Goal: Transaction & Acquisition: Purchase product/service

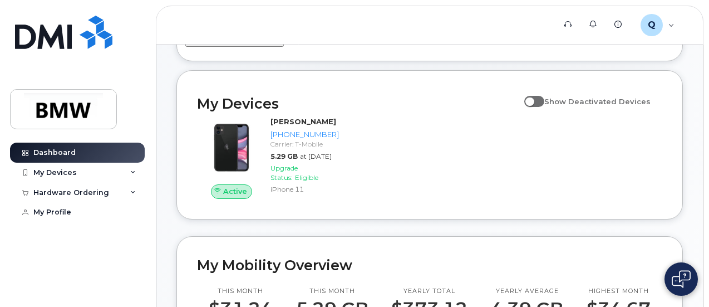
scroll to position [111, 0]
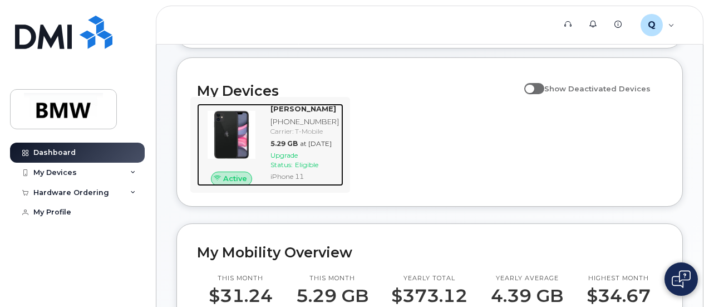
click at [291, 169] on span "Upgrade Status:" at bounding box center [284, 160] width 27 height 18
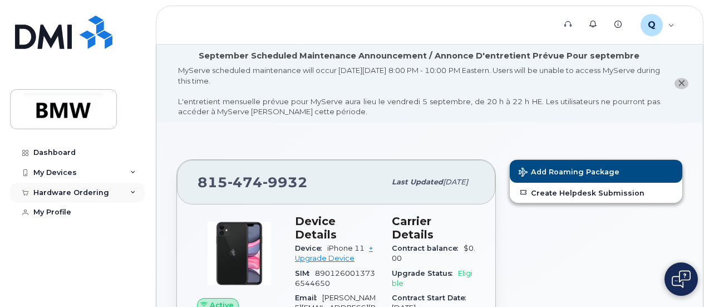
click at [133, 191] on icon at bounding box center [133, 193] width 6 height 6
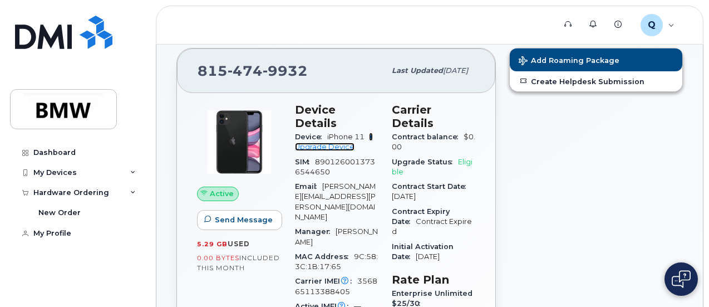
click at [327, 133] on link "+ Upgrade Device" at bounding box center [334, 141] width 78 height 18
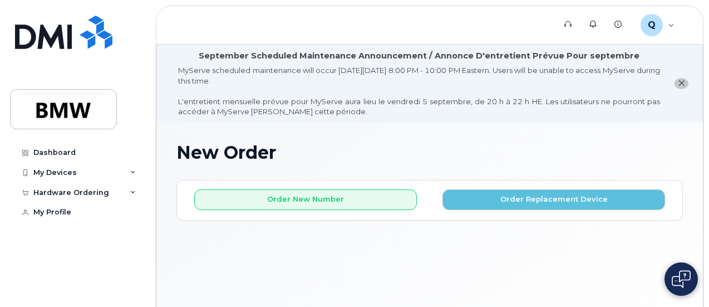
scroll to position [56, 0]
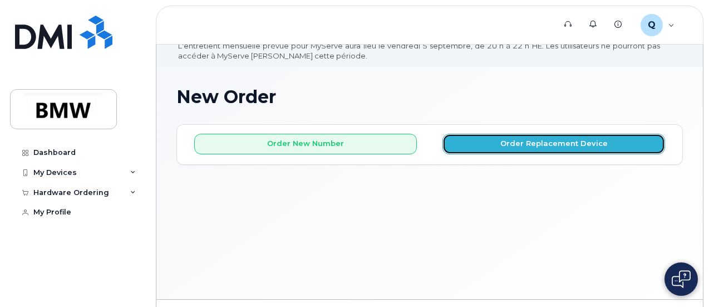
click at [559, 143] on button "Order Replacement Device" at bounding box center [553, 144] width 223 height 21
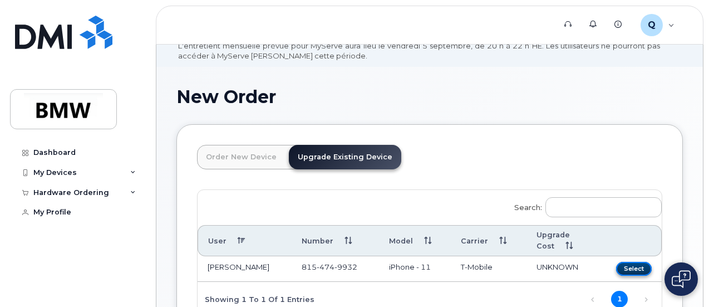
click at [616, 266] on button "Select" at bounding box center [634, 269] width 36 height 14
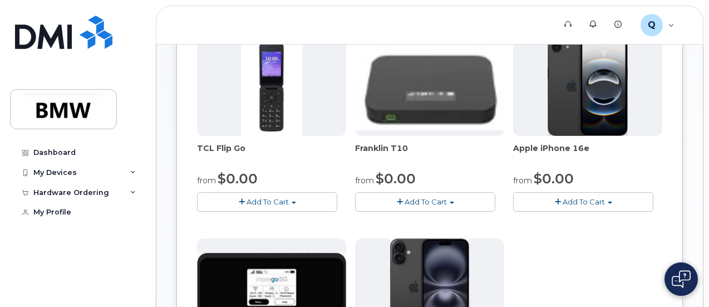
scroll to position [334, 0]
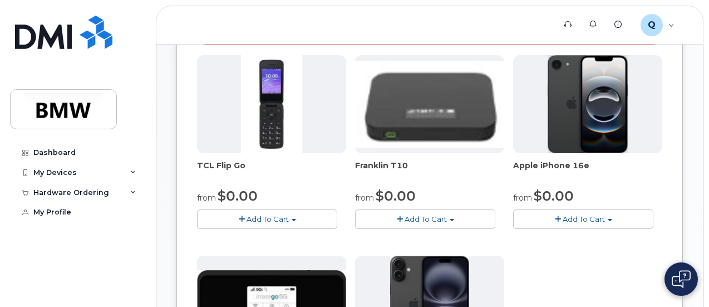
click at [563, 223] on span "Add To Cart" at bounding box center [584, 218] width 42 height 9
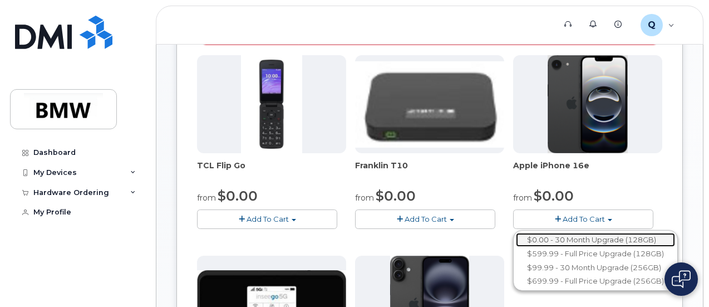
click at [516, 247] on link "$0.00 - 30 Month Upgrade (128GB)" at bounding box center [595, 240] width 159 height 14
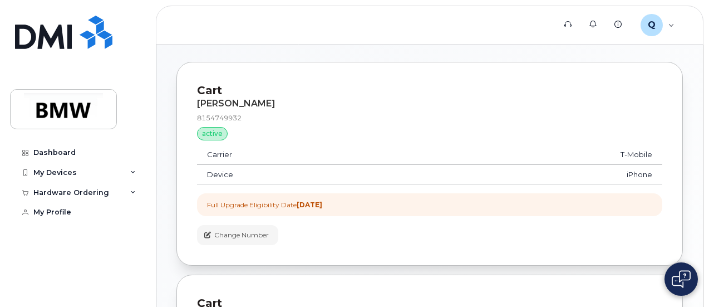
scroll to position [384, 0]
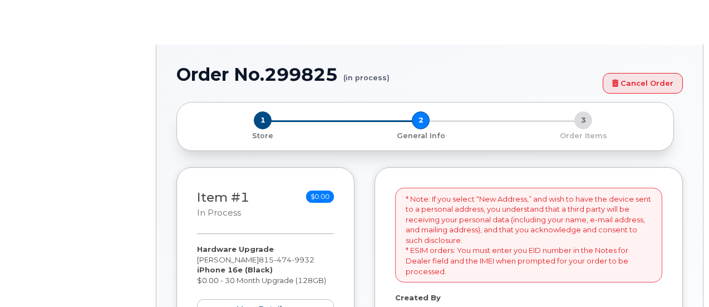
select select
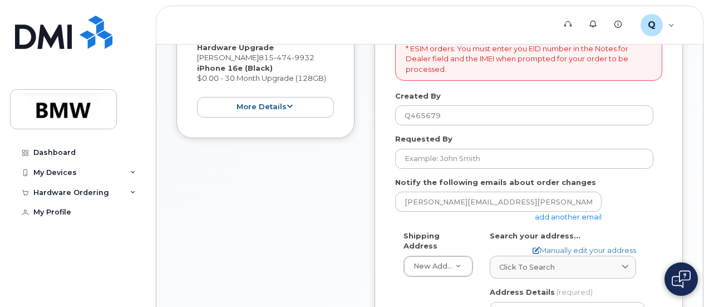
scroll to position [334, 0]
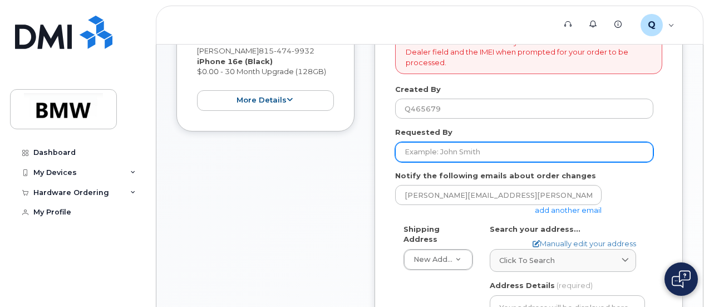
click at [484, 149] on input "Requested By" at bounding box center [524, 152] width 258 height 20
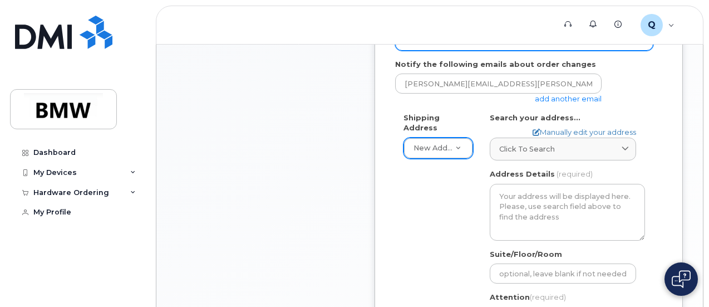
type input "[PERSON_NAME]"
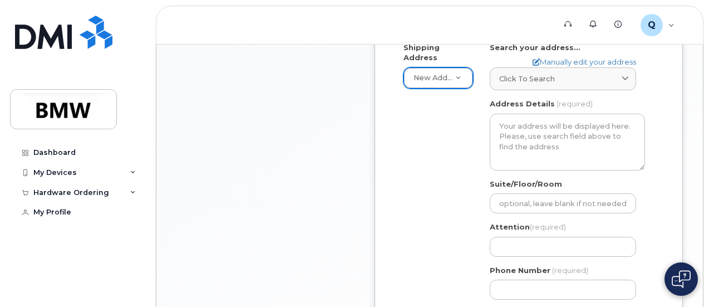
scroll to position [501, 0]
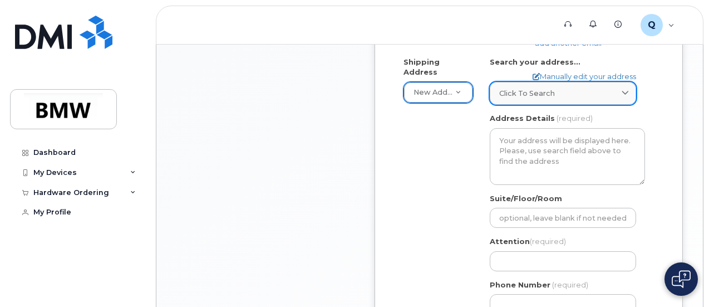
click at [518, 95] on span "Click to search" at bounding box center [527, 93] width 56 height 11
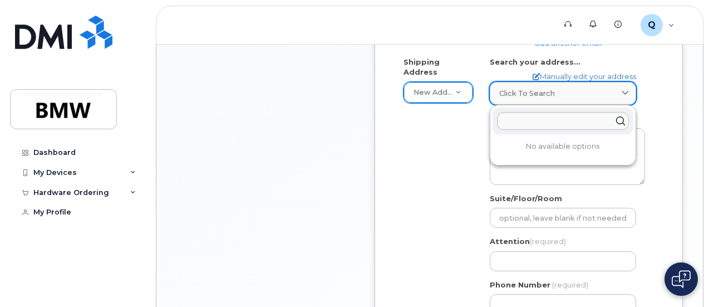
click at [518, 95] on span "Click to search" at bounding box center [527, 93] width 56 height 11
click at [675, 122] on div "* Note: If you select “New Address,” and wish to have the device sent to a pers…" at bounding box center [529, 111] width 308 height 640
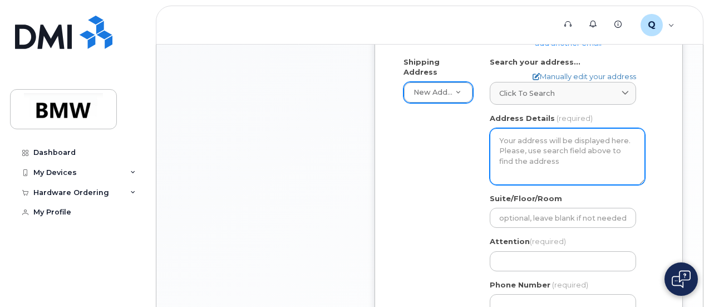
click at [541, 143] on textarea "Address Details" at bounding box center [567, 156] width 155 height 57
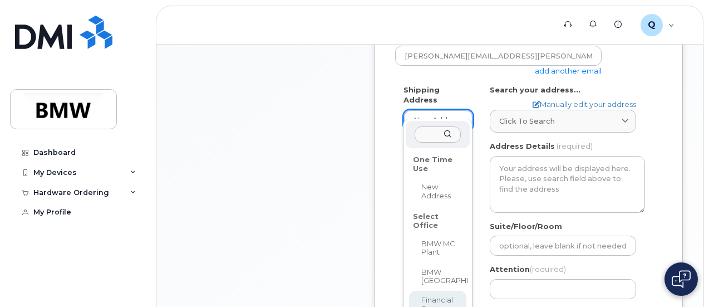
scroll to position [472, 0]
click at [431, 164] on div "One Time Use" at bounding box center [437, 166] width 57 height 26
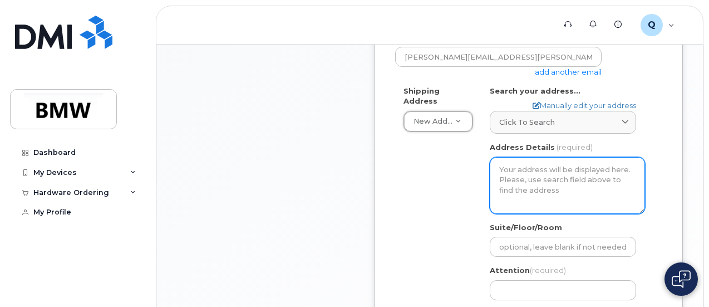
click at [510, 181] on textarea "Address Details" at bounding box center [567, 185] width 155 height 57
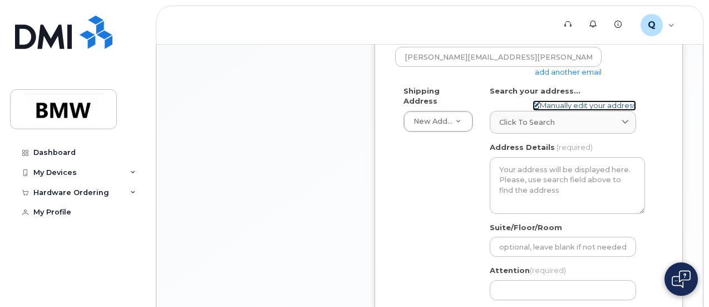
click at [567, 101] on link "Manually edit your address" at bounding box center [585, 105] width 104 height 11
select select
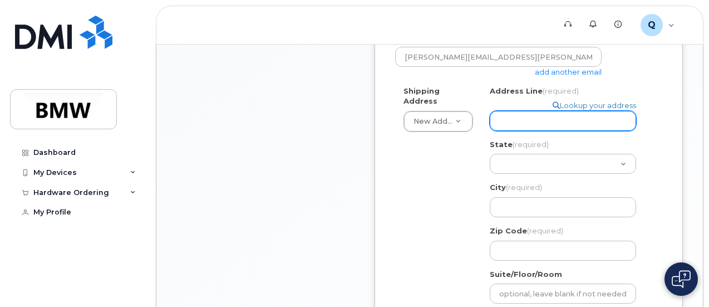
click at [512, 122] on input "Address Line (required)" at bounding box center [563, 121] width 146 height 20
select select
type input "1"
select select
type input "14"
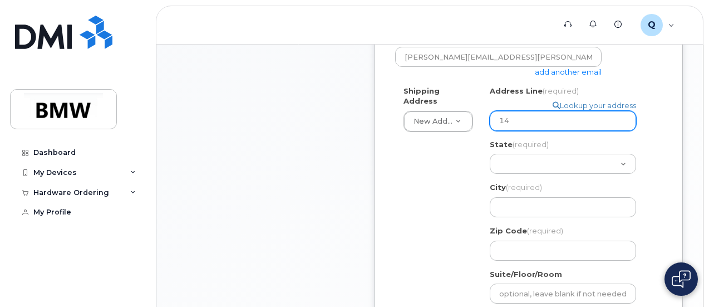
select select
type input "142"
select select
type input "142 W"
select select
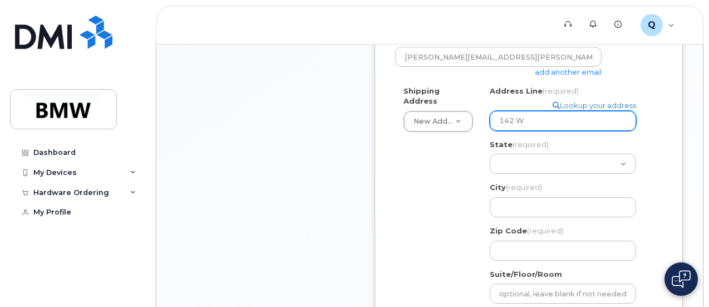
type input "142 Wy"
select select
type input "142 Wyn"
select select
type input "142 Wynd"
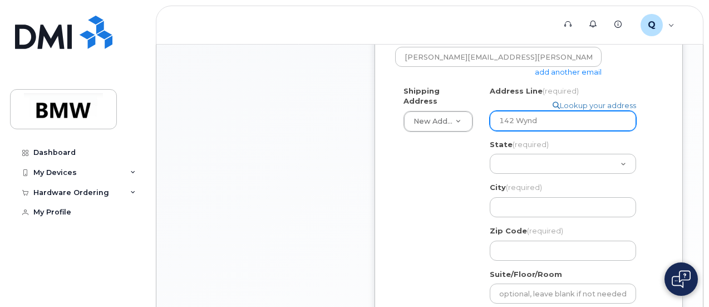
select select
type input "142 Wyndr"
select select
type input "142 Wyndro"
select select
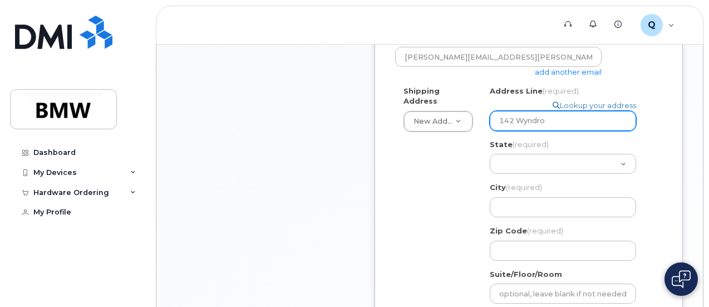
type input "142 Wyndros"
select select
type input "142 Wyndrose"
select select
type input "142 Wyndrose E"
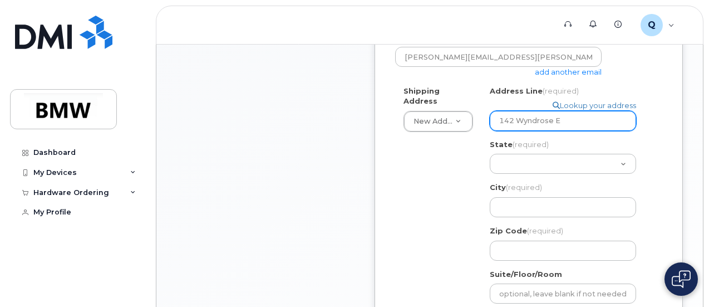
select select
type input "142 Wyndrose Es"
select select
type input "142 Wyndrose Est"
select select
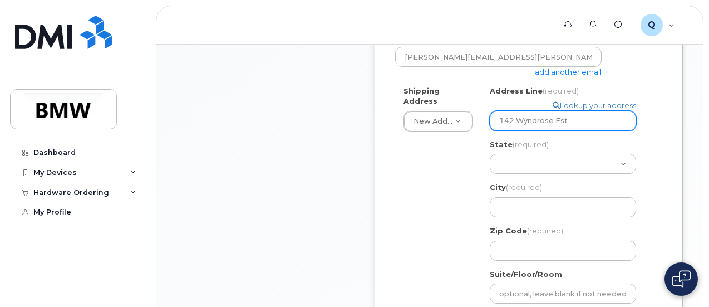
type input "142 Wyndrose Esta"
select select
type input "142 Wyndrose Estat"
select select
type input "142 Wyndrose Estate"
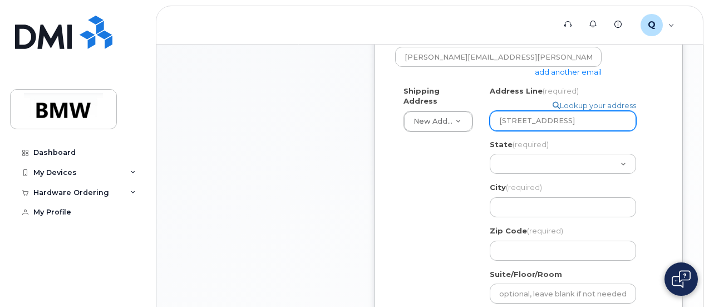
select select
type input "142 Wyndrose Estates"
select select
type input "142 Wyndrose Estates D"
select select
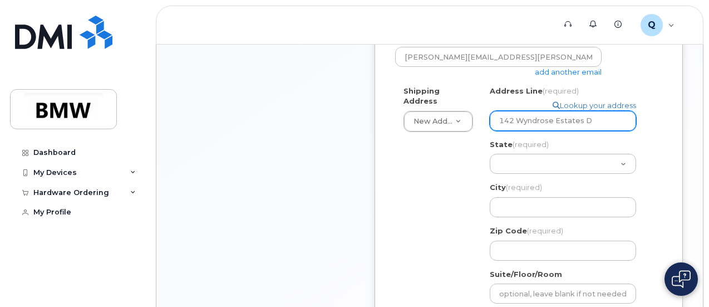
type input "142 Wyndrose Estates Dr"
select select
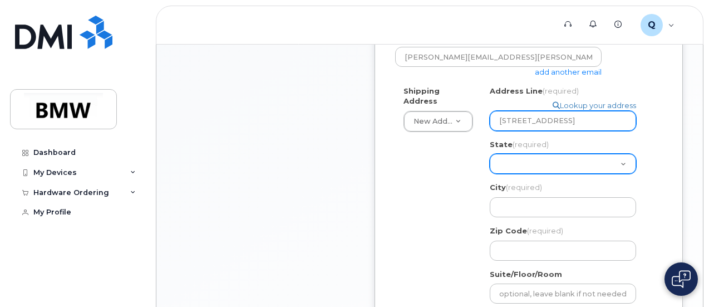
type input "142 Wyndrose Estates Dr."
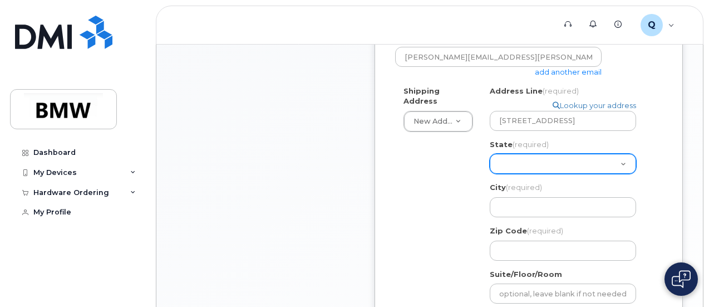
click at [511, 165] on select "Alabama Alaska American Samoa Arizona Arkansas California Colorado Connecticut …" at bounding box center [563, 164] width 146 height 20
select select "IL"
click at [490, 154] on select "Alabama Alaska American Samoa Arizona Arkansas California Colorado Connecticut …" at bounding box center [563, 164] width 146 height 20
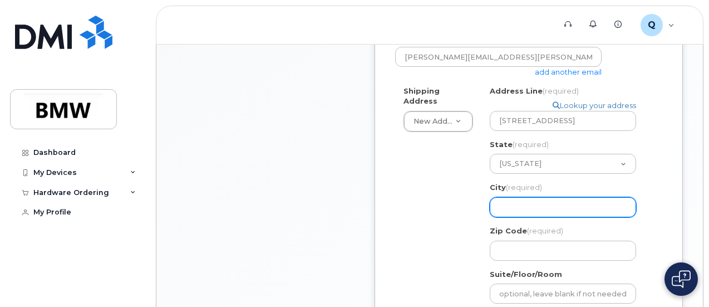
click at [537, 200] on input "City (required)" at bounding box center [563, 207] width 146 height 20
select select
type input "B"
select select
type input "Be"
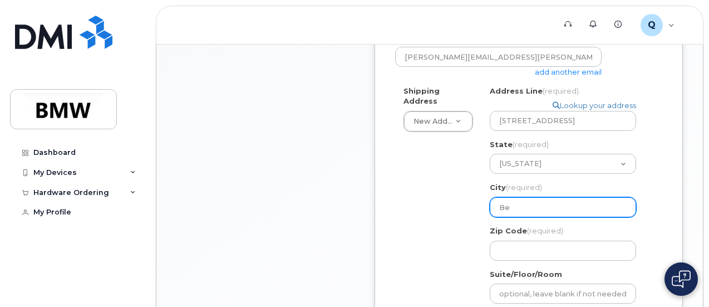
select select
type input "Bel"
select select
type input "Bell"
select select
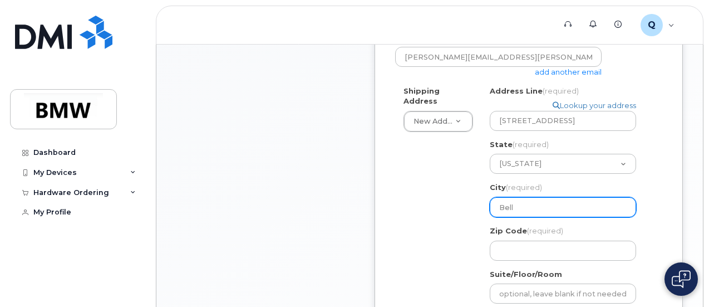
type input "Belle"
select select
type input "Bellev"
select select
type input "Bellevi"
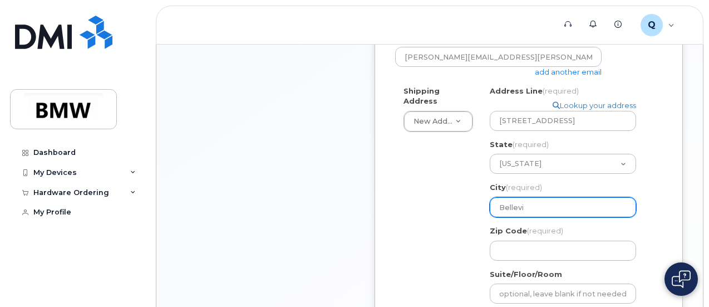
select select
type input "Bellevil"
select select
type input "Bellevill"
select select
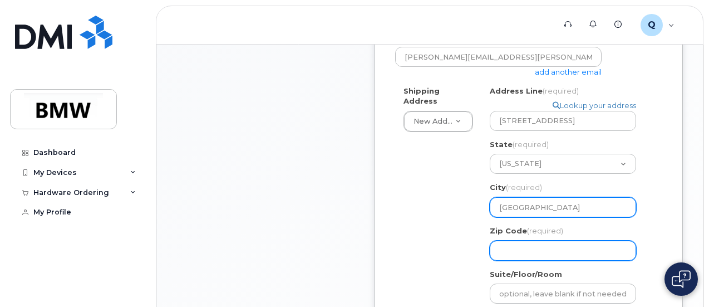
type input "Belleville"
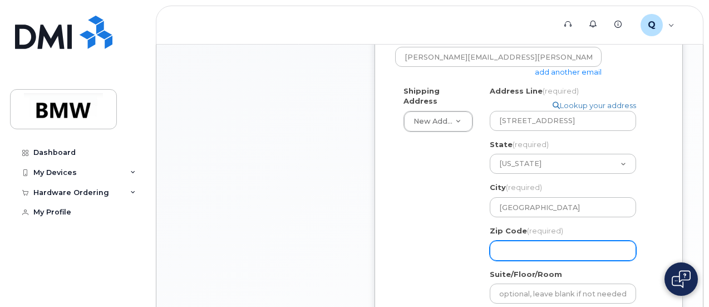
click at [532, 249] on input "Zip Code (required)" at bounding box center [563, 250] width 146 height 20
select select
type input "6"
select select
type input "62"
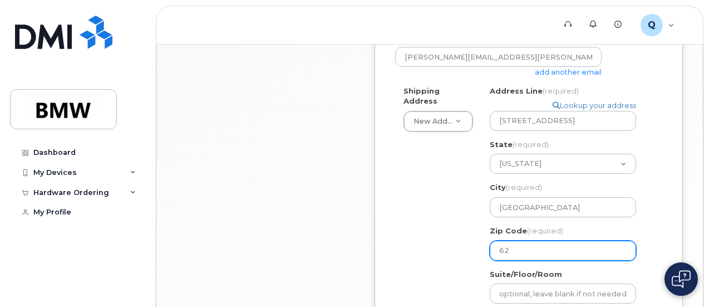
select select
type input "622"
select select
type input "6226"
select select
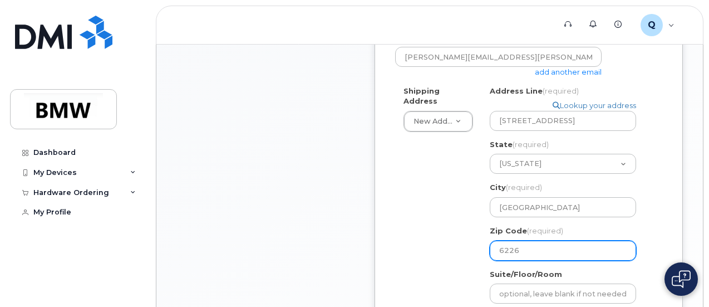
type input "622"
select select
type input "6222"
select select
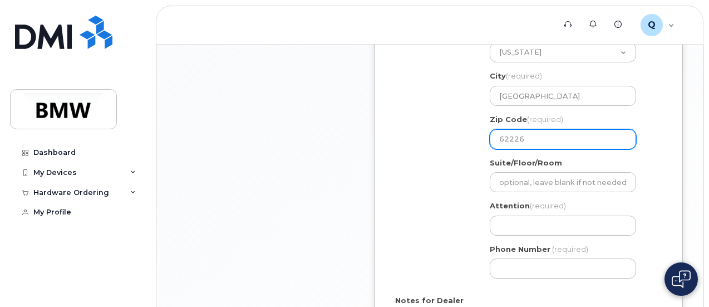
scroll to position [583, 0]
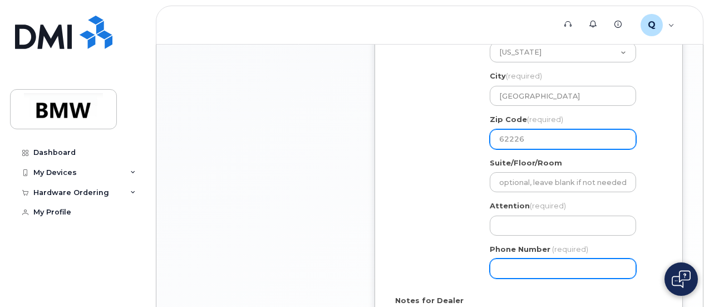
type input "62226"
click at [519, 264] on input "Phone Number" at bounding box center [563, 268] width 146 height 20
type input "9"
type input "815474993"
select select
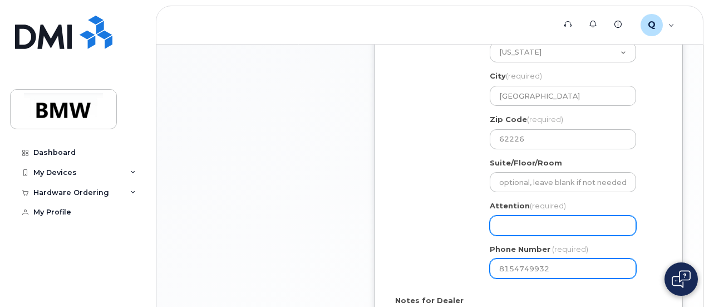
type input "8154749932"
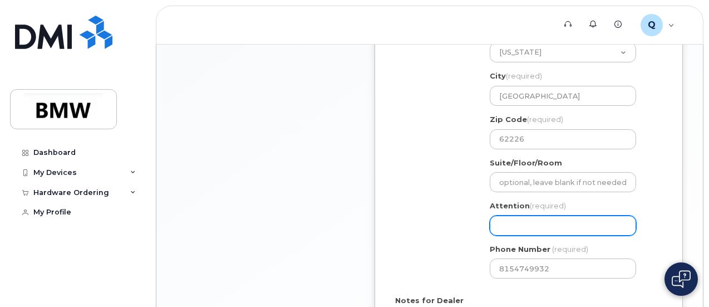
click at [532, 225] on input "Attention (required)" at bounding box center [563, 225] width 146 height 20
select select
type input "T"
select select
type input "Ti"
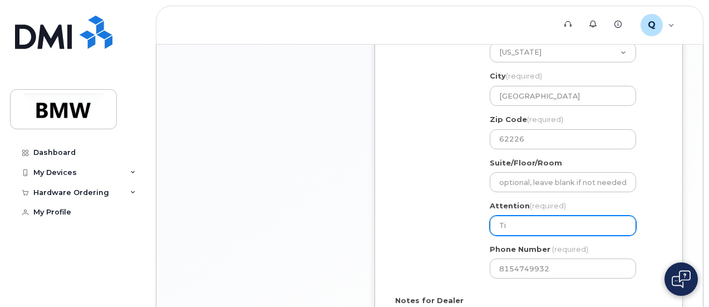
select select
type input "Tim"
select select
type input "Timo"
select select
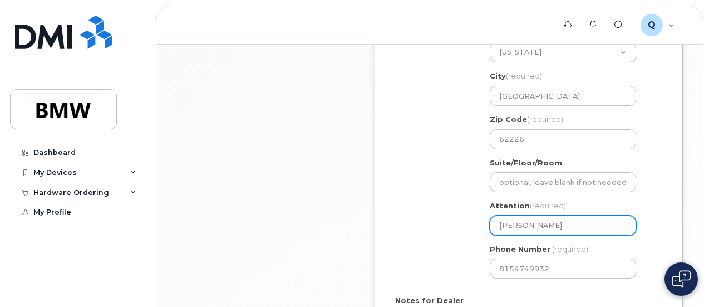
type input "Timot"
select select
type input "Timoth"
select select
type input "Timothy"
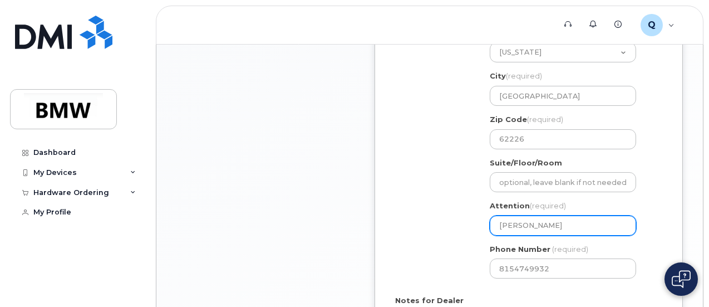
select select
type input "Timothy D"
select select
type input "Timothy Du"
select select
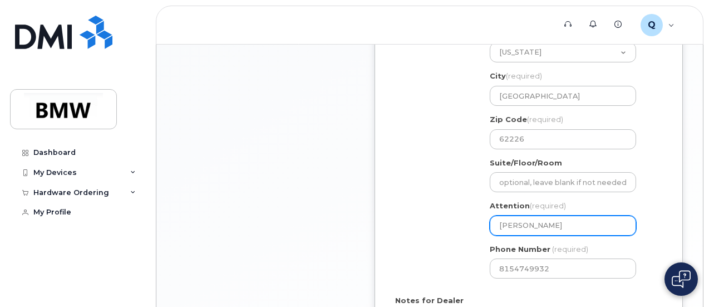
type input "Timothy Dun"
select select
type input "Timothy Dunc"
select select
type input "Timothy Dunca"
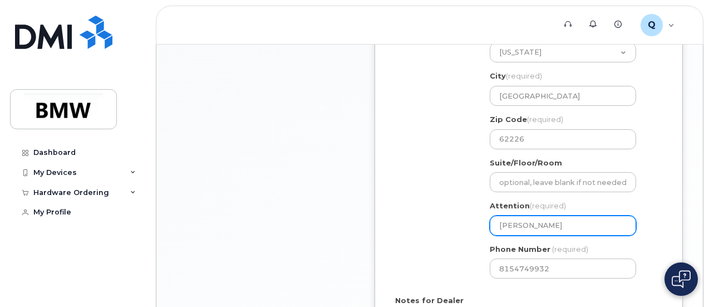
select select
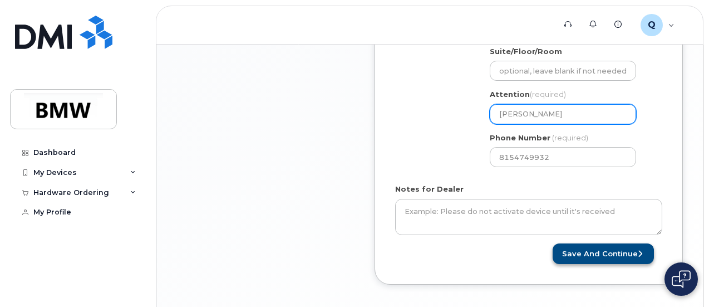
type input "[PERSON_NAME]"
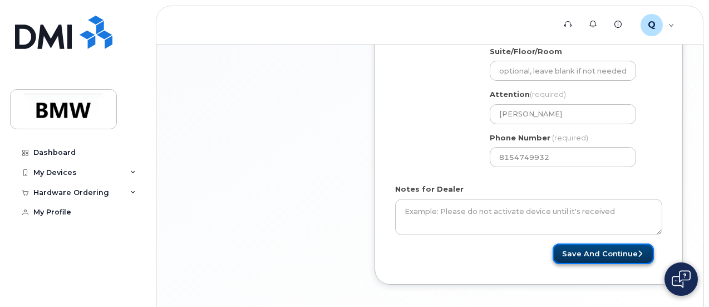
click at [588, 252] on button "Save and Continue" at bounding box center [603, 253] width 101 height 21
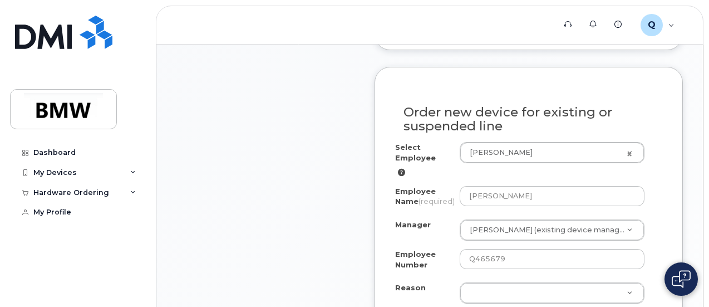
scroll to position [668, 0]
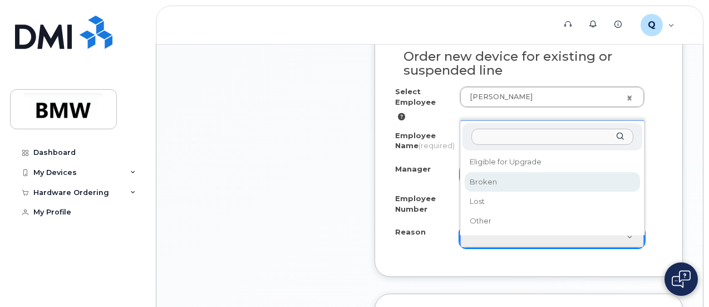
select select "broken"
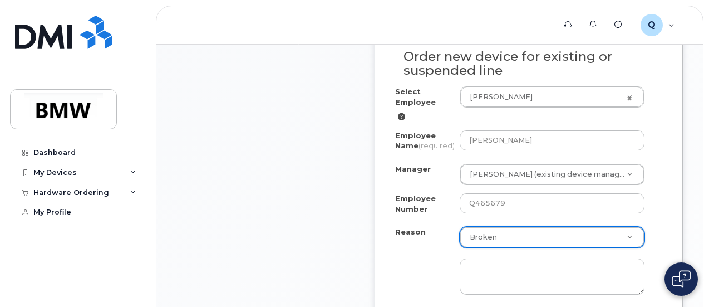
scroll to position [724, 0]
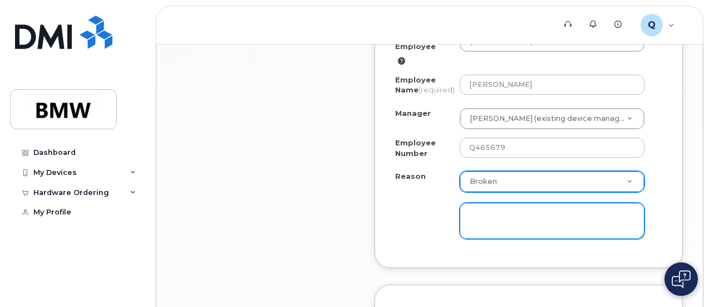
click at [489, 218] on textarea at bounding box center [552, 221] width 185 height 37
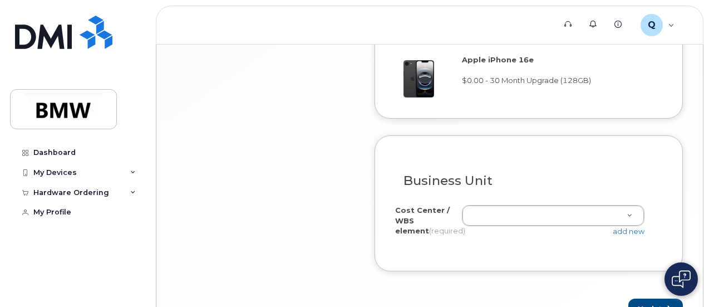
scroll to position [1169, 0]
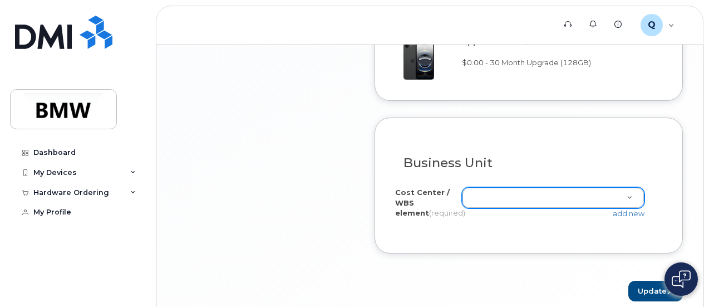
type textarea "Speaker is very weak"
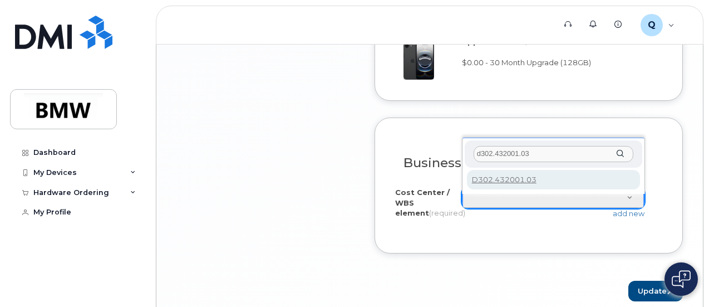
type input "d302.432001.03"
type input "D302.432001.03"
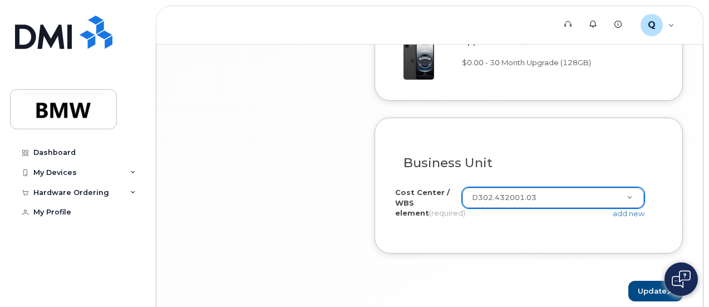
scroll to position [1223, 0]
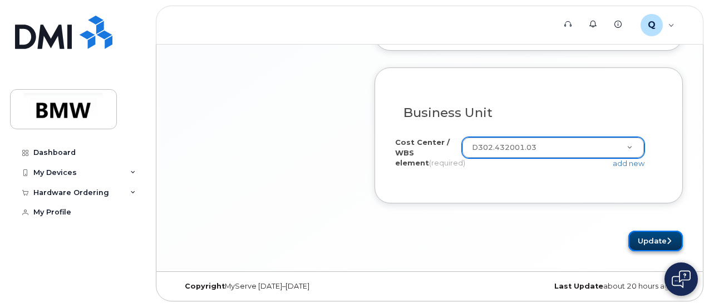
click at [638, 238] on button "Update" at bounding box center [655, 240] width 55 height 21
